Goal: Navigation & Orientation: Go to known website

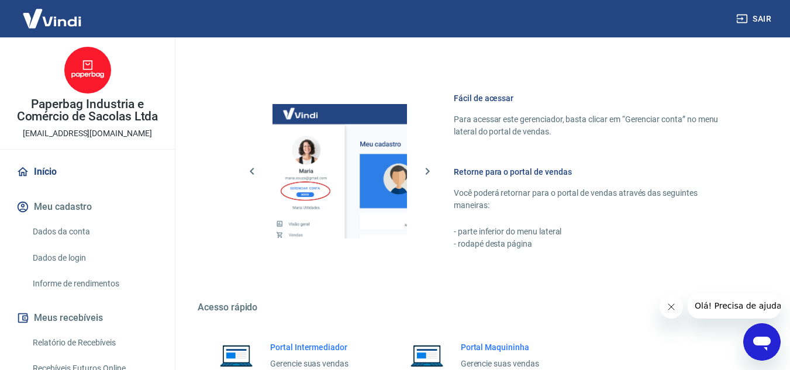
scroll to position [589, 0]
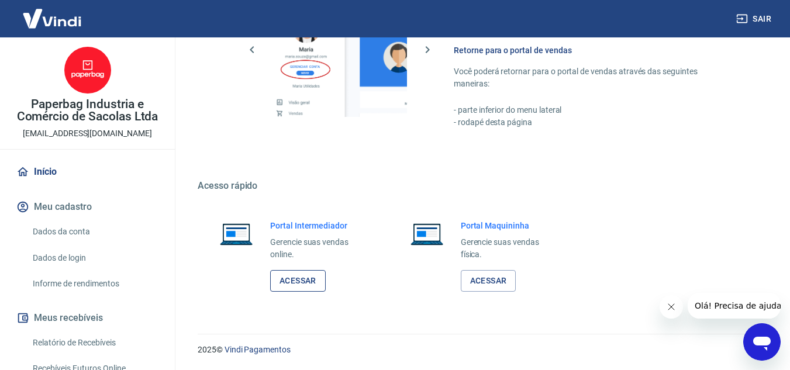
click at [308, 281] on link "Acessar" at bounding box center [298, 281] width 56 height 22
